Goal: Information Seeking & Learning: Learn about a topic

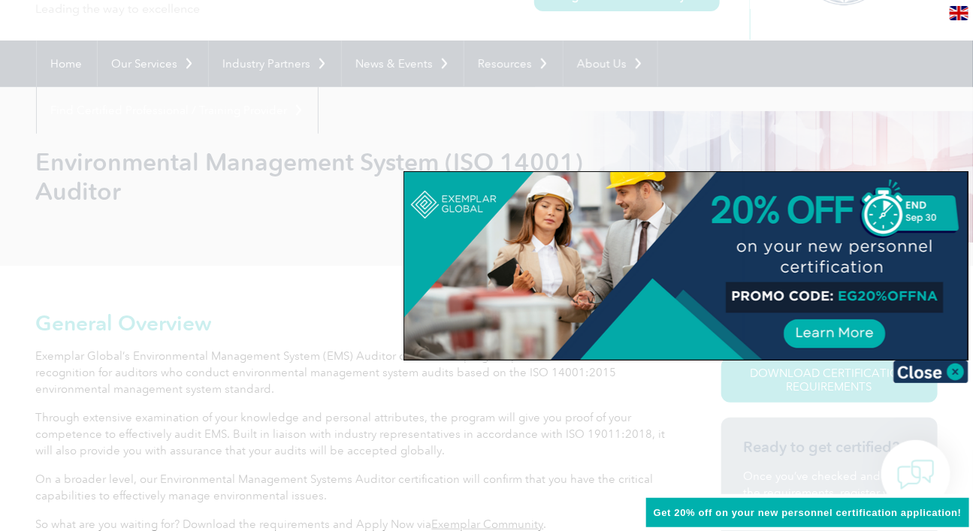
scroll to position [137, 0]
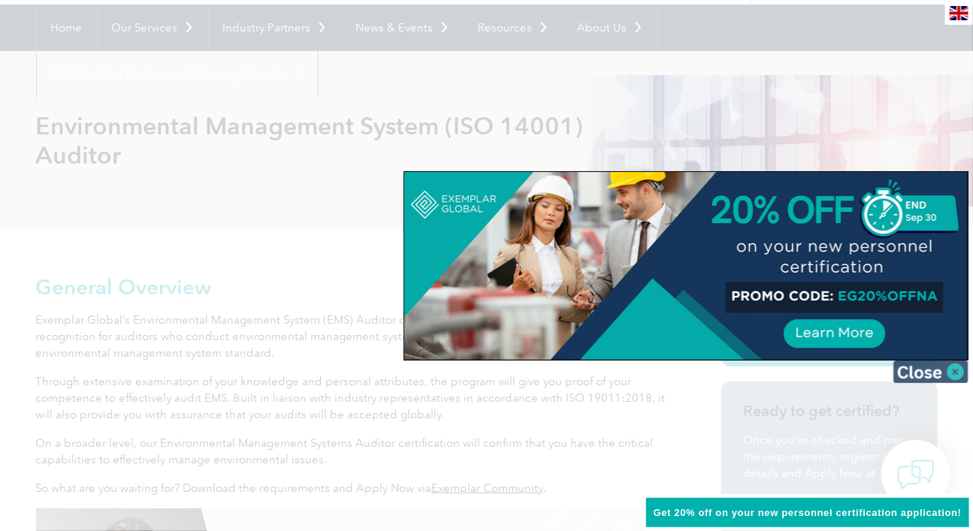
click at [933, 373] on img at bounding box center [930, 372] width 75 height 23
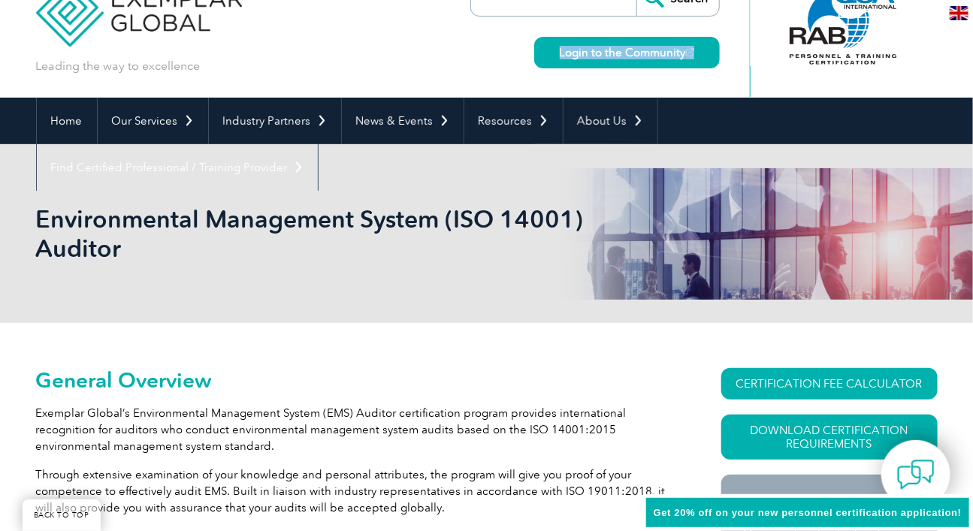
scroll to position [0, 0]
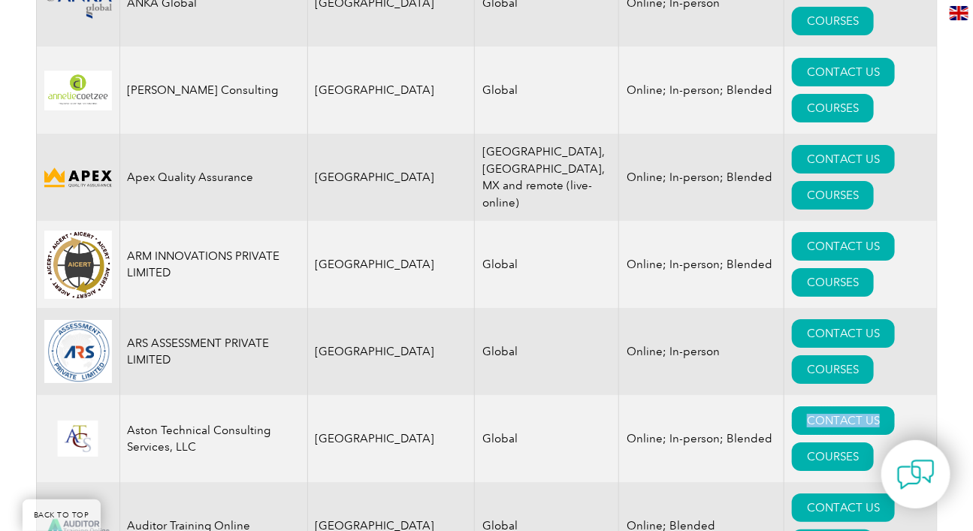
scroll to position [1706, 0]
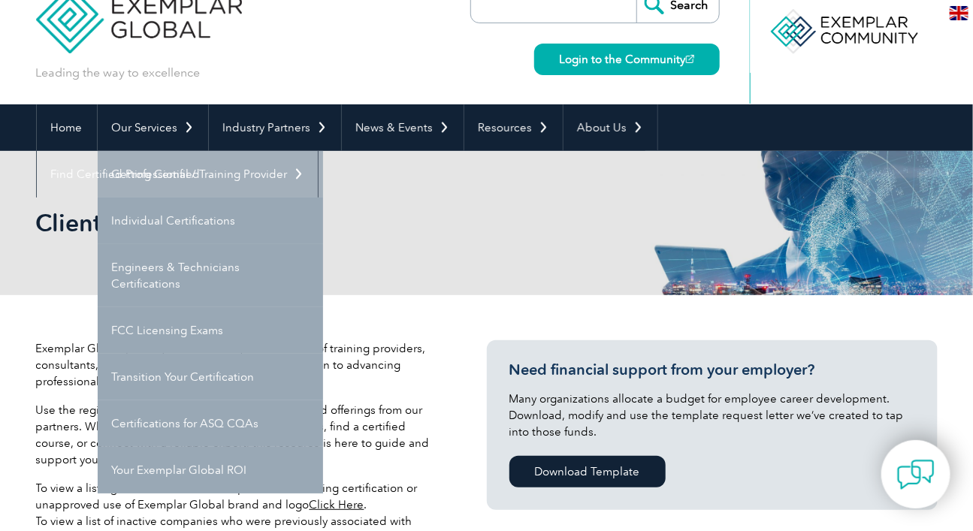
scroll to position [47, 0]
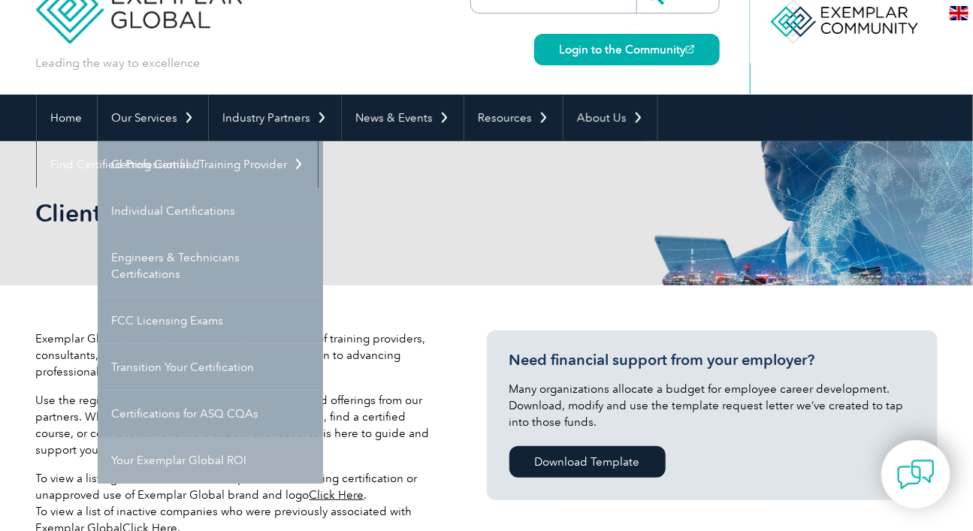
click at [194, 461] on link "Your Exemplar Global ROI" at bounding box center [210, 460] width 225 height 47
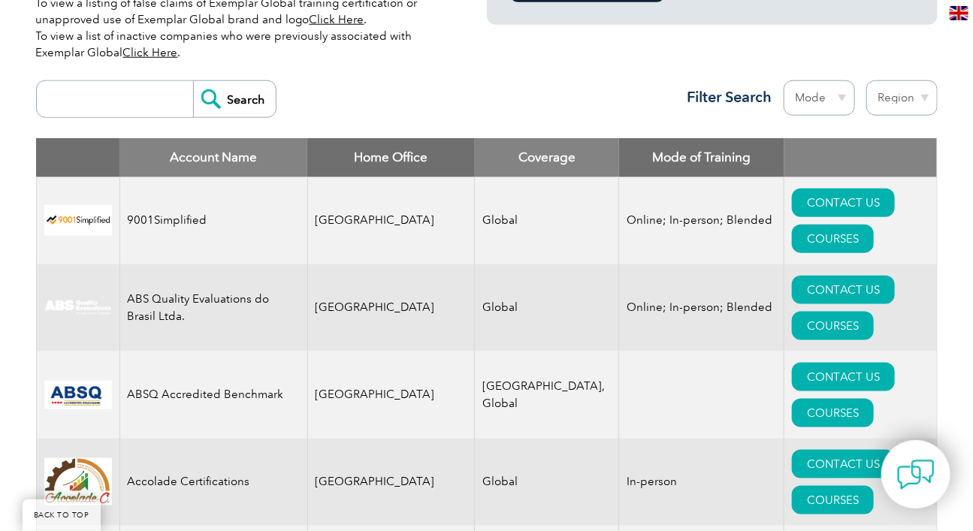
scroll to position [523, 0]
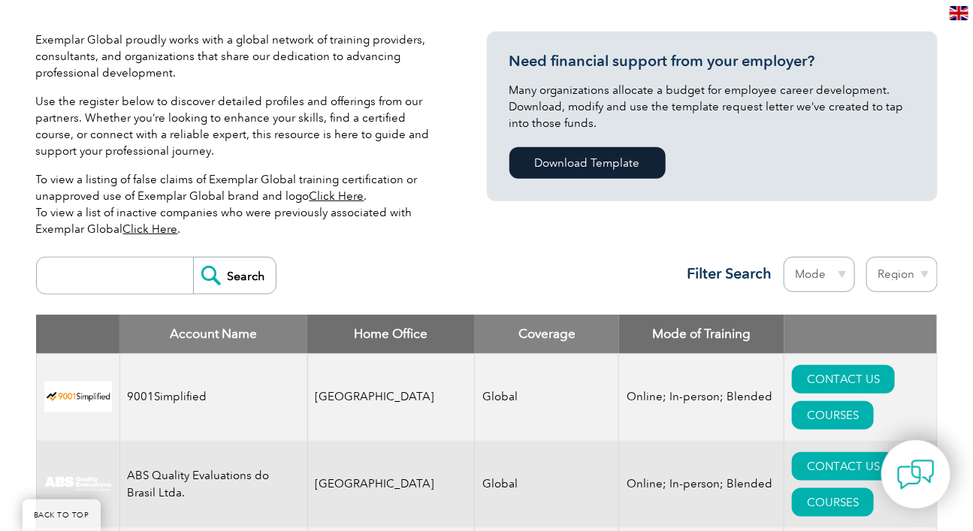
scroll to position [354, 0]
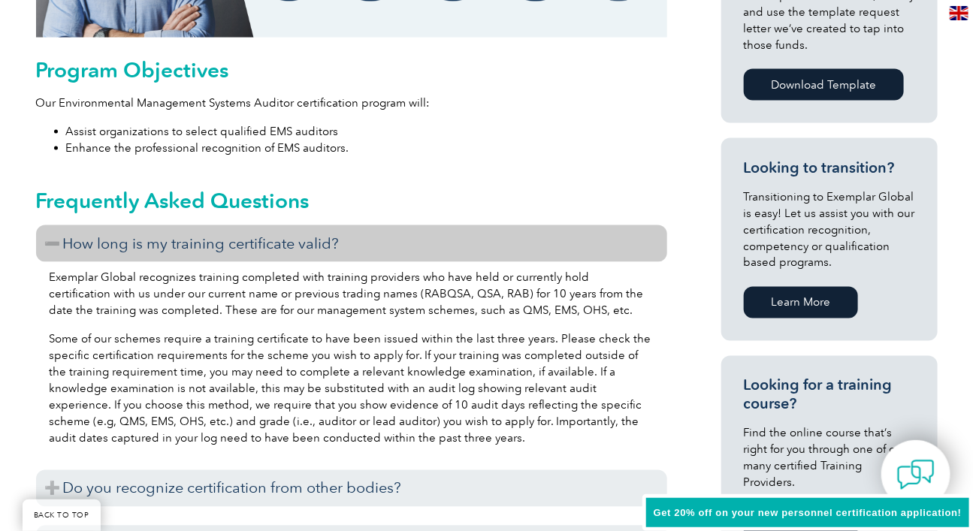
scroll to position [821, 0]
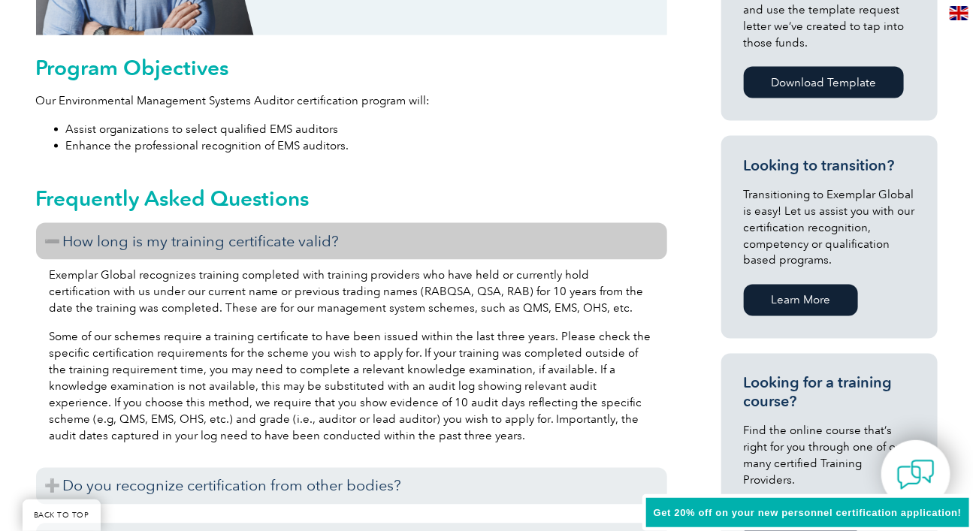
click at [352, 242] on h3 "How long is my training certificate valid?" at bounding box center [351, 241] width 631 height 37
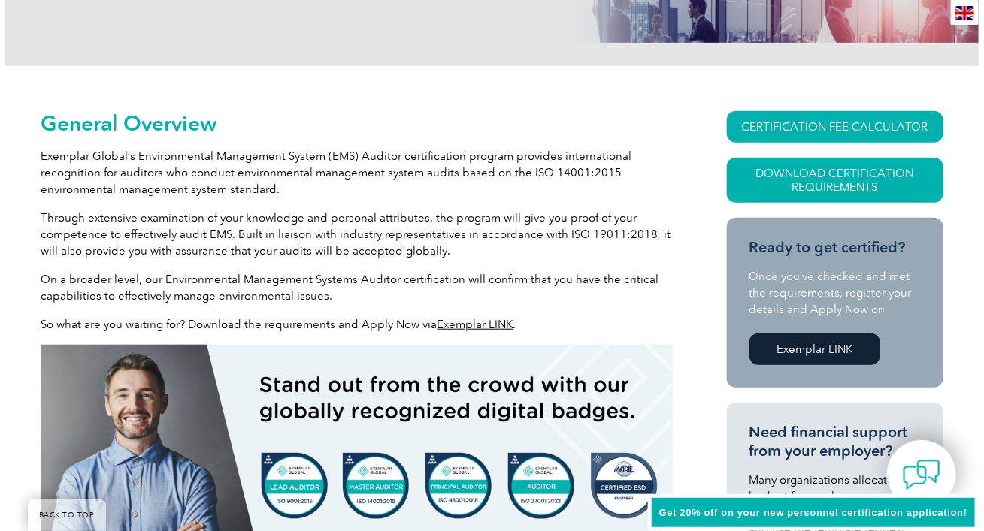
scroll to position [298, 0]
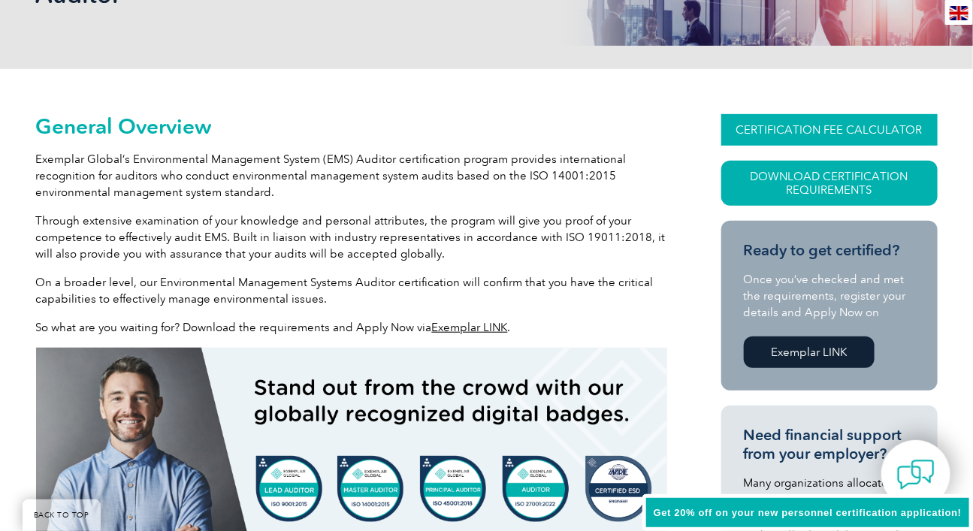
click at [821, 127] on link "CERTIFICATION FEE CALCULATOR" at bounding box center [829, 130] width 216 height 32
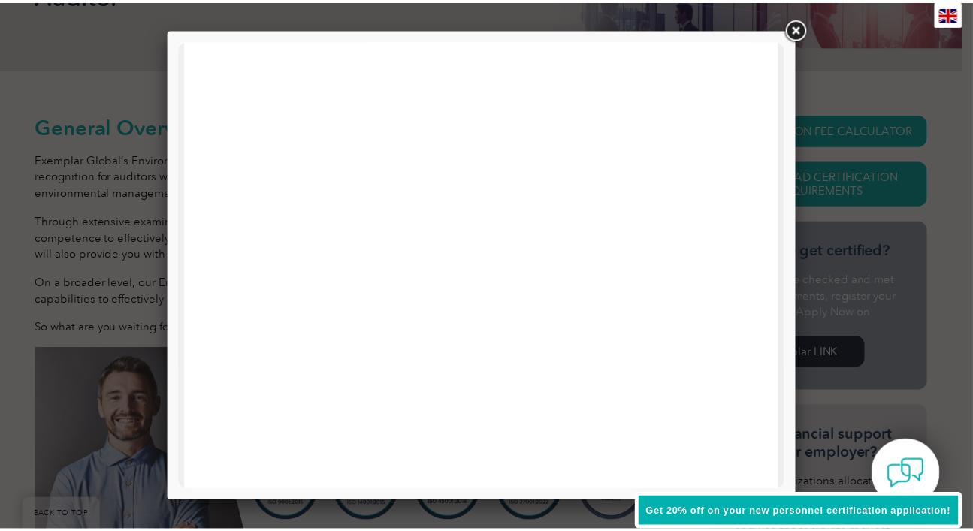
scroll to position [0, 0]
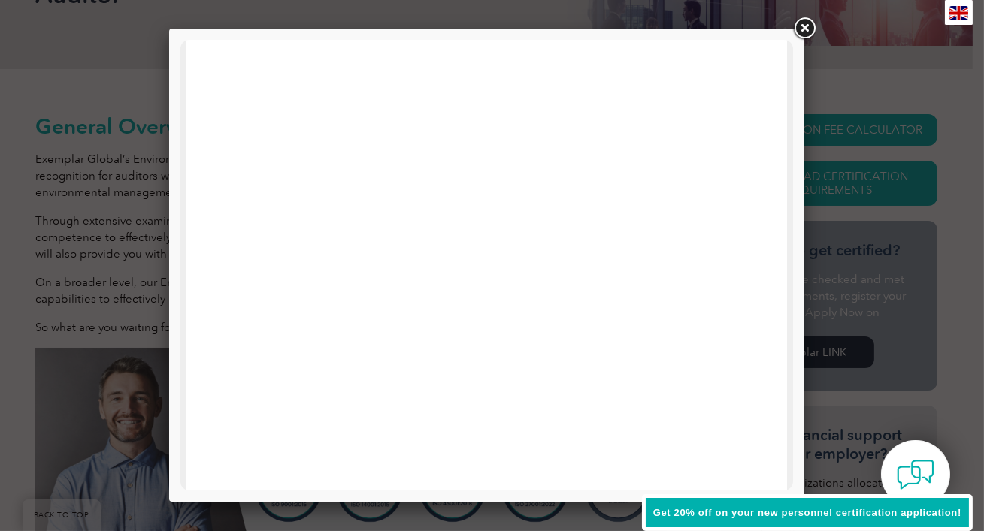
click at [806, 25] on link at bounding box center [804, 28] width 27 height 27
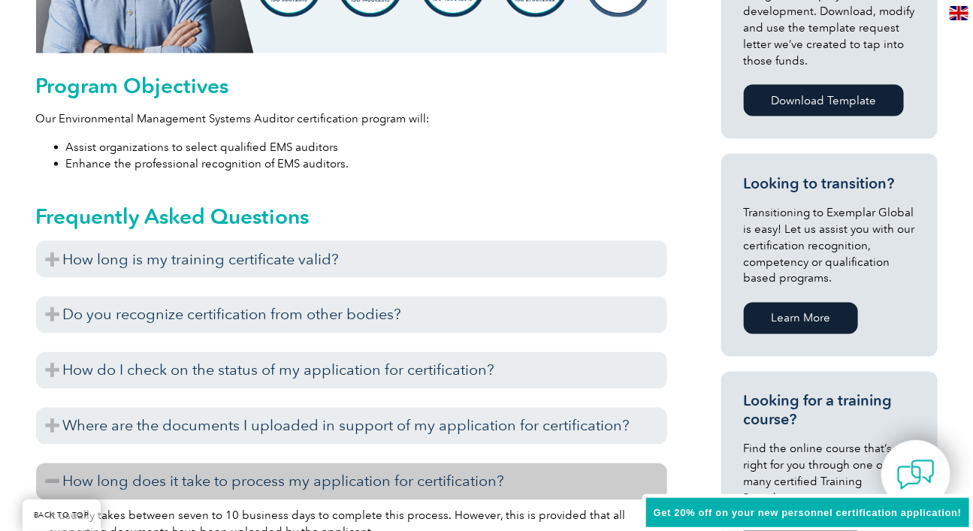
scroll to position [1094, 0]
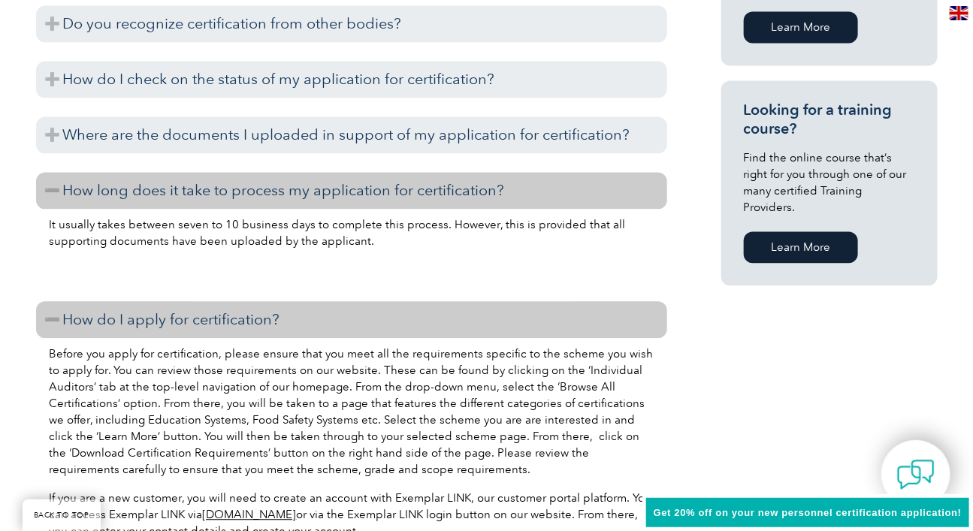
click at [806, 231] on link "Learn More" at bounding box center [801, 247] width 114 height 32
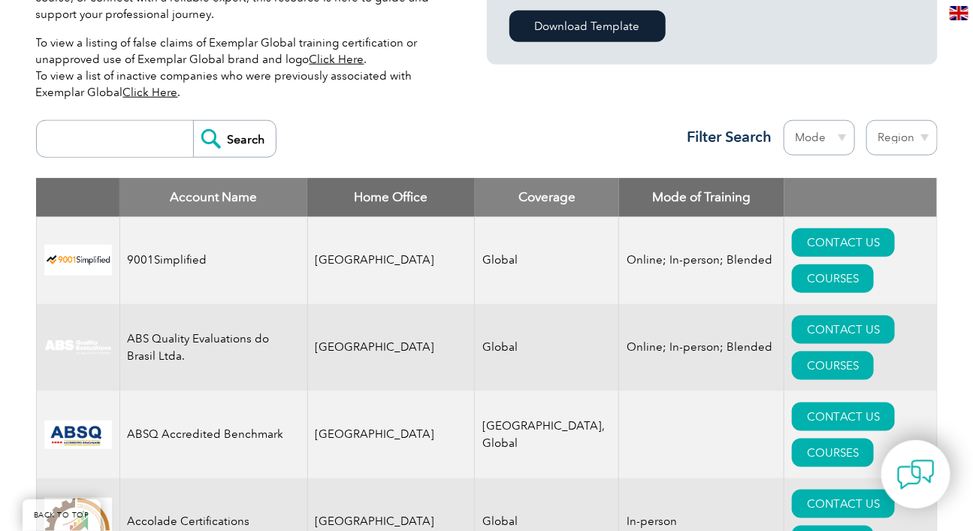
scroll to position [496, 0]
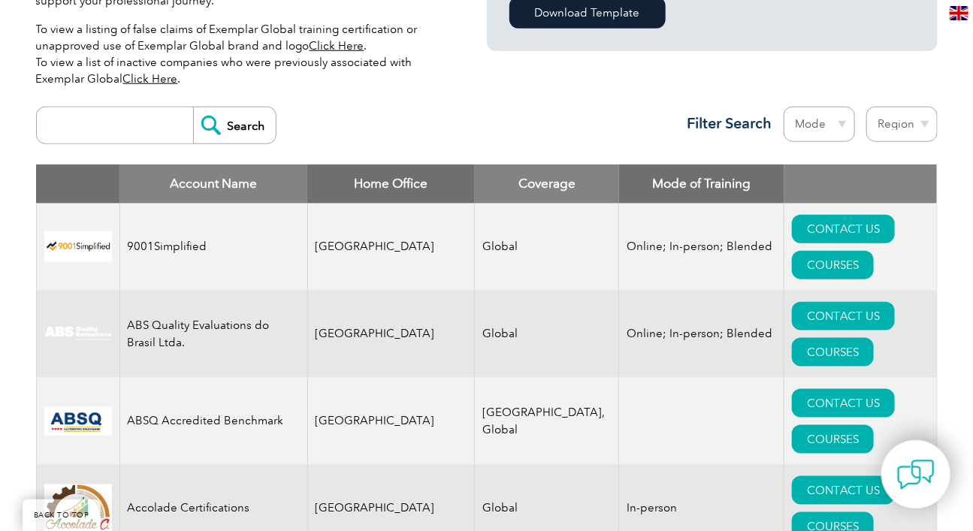
click at [132, 128] on input "search" at bounding box center [118, 125] width 149 height 36
type input "france"
click at [225, 116] on input "Search" at bounding box center [234, 125] width 83 height 36
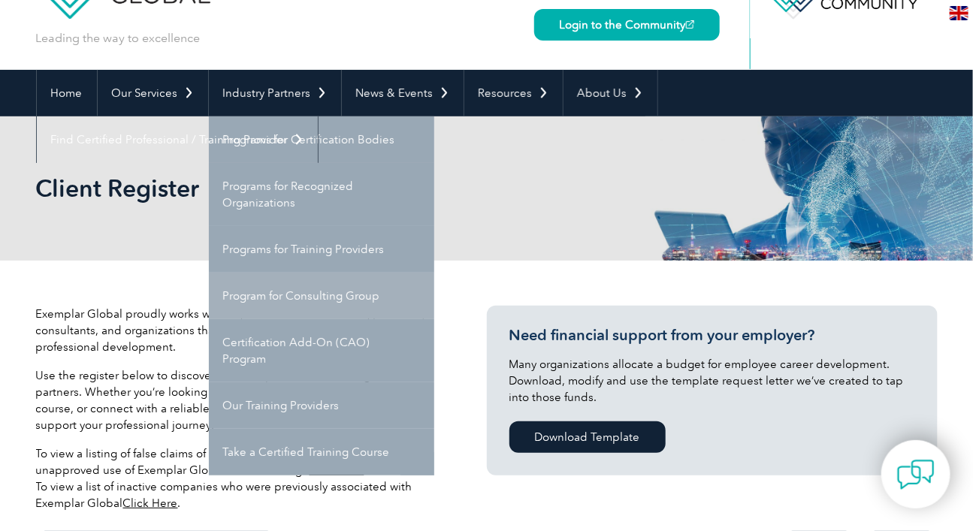
scroll to position [73, 0]
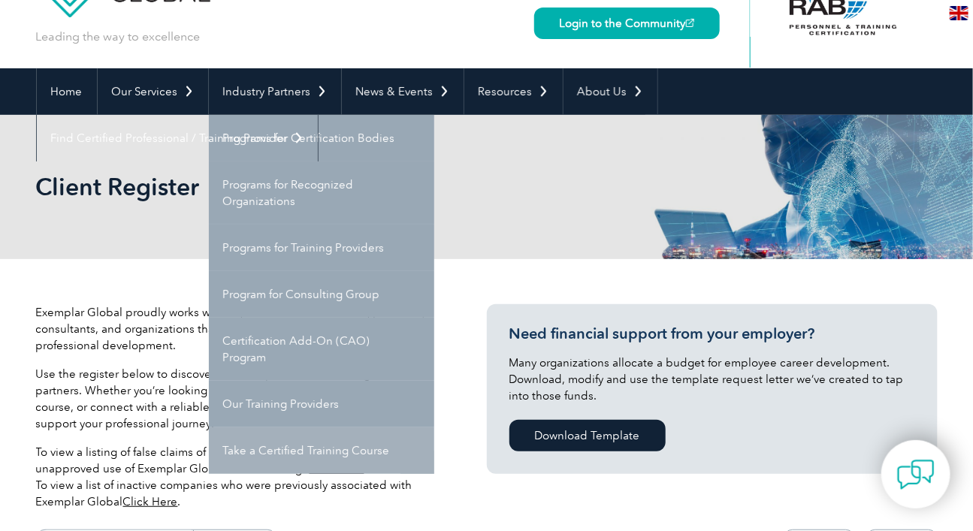
click at [287, 454] on link "Take a Certified Training Course" at bounding box center [321, 451] width 225 height 47
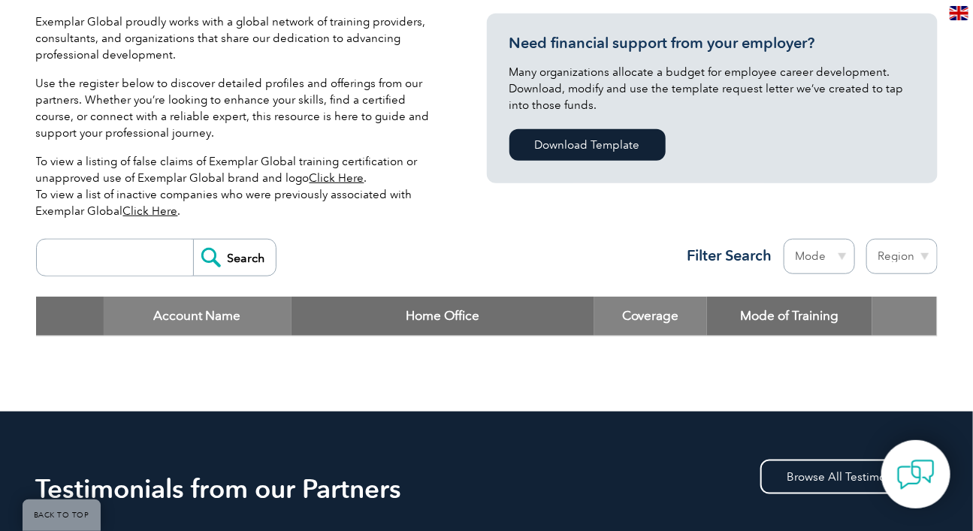
scroll to position [279, 0]
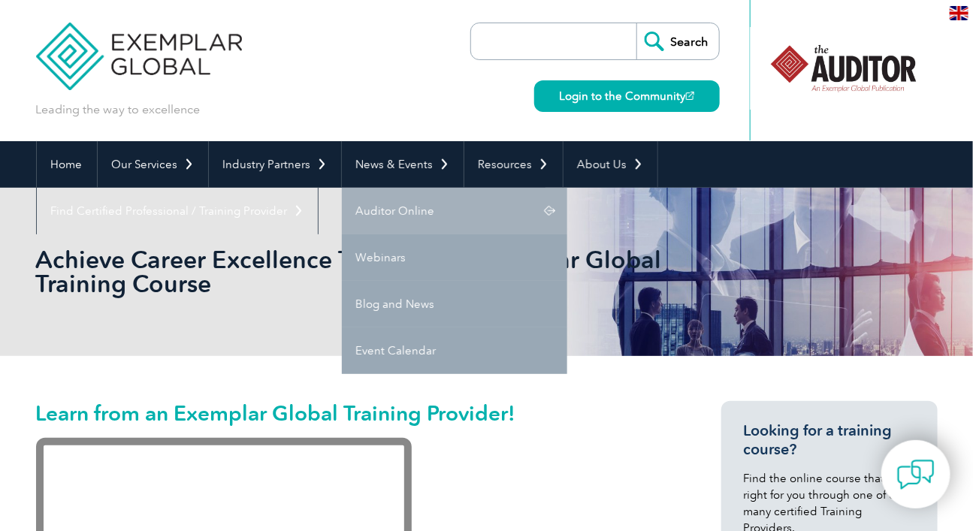
click at [408, 210] on link "Auditor Online" at bounding box center [454, 211] width 225 height 47
